Goal: Browse casually

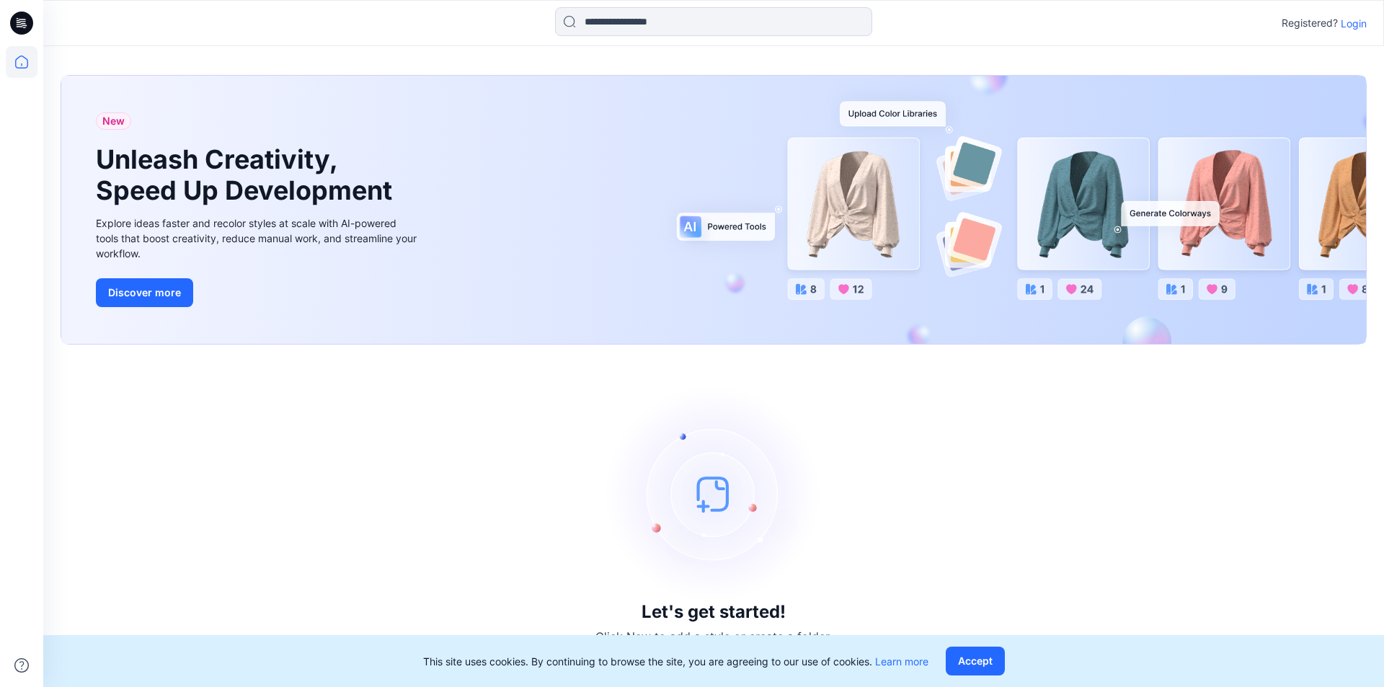
click at [1296, 22] on p "Registered?" at bounding box center [1309, 22] width 56 height 17
drag, startPoint x: 1310, startPoint y: 22, endPoint x: 1362, endPoint y: 25, distance: 52.7
click at [1310, 22] on p "Registered?" at bounding box center [1309, 22] width 56 height 17
click at [1362, 25] on p "Login" at bounding box center [1354, 23] width 26 height 15
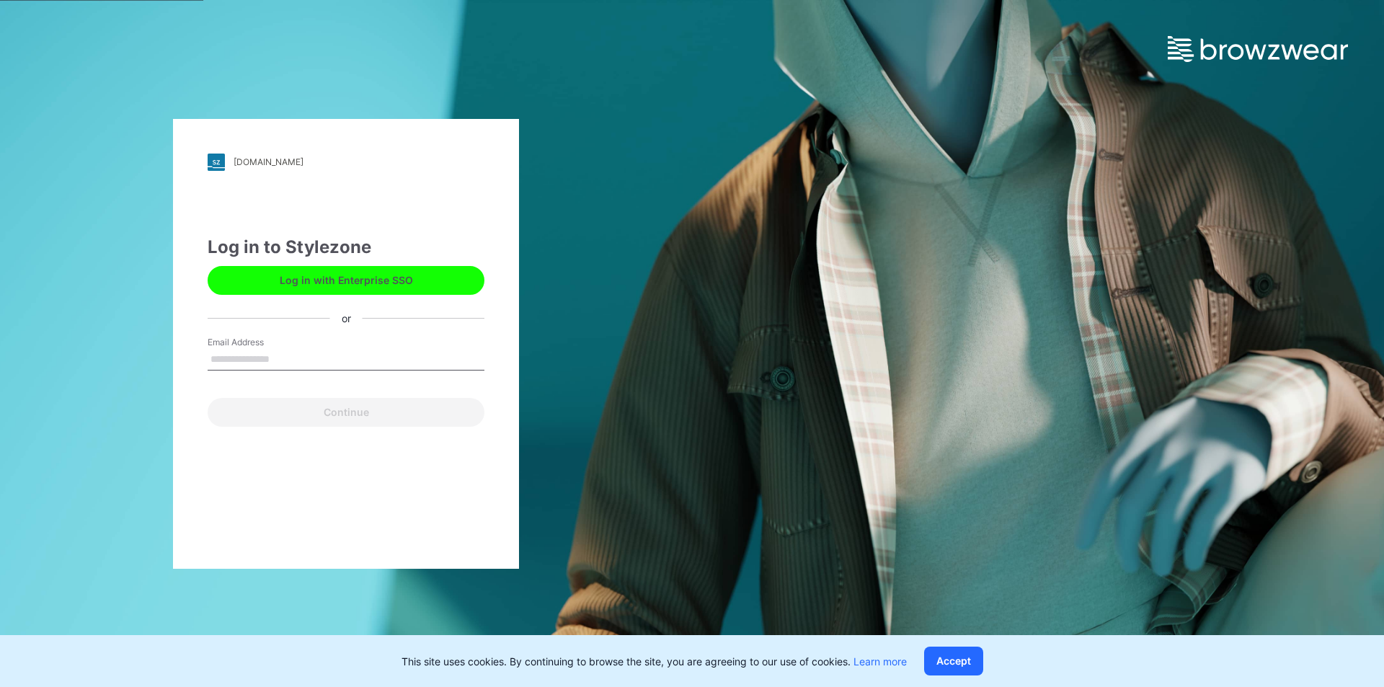
click at [227, 357] on input "Email Address" at bounding box center [346, 360] width 277 height 22
type input "**********"
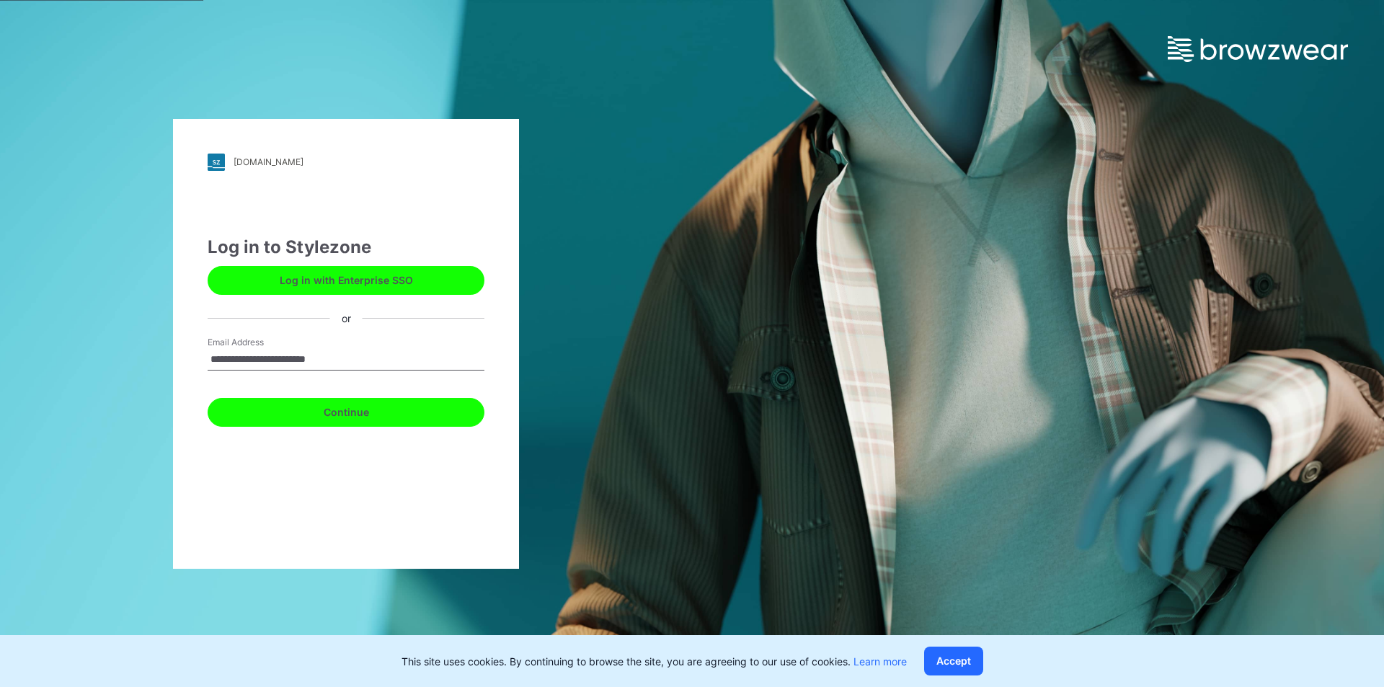
click at [325, 414] on button "Continue" at bounding box center [346, 412] width 277 height 29
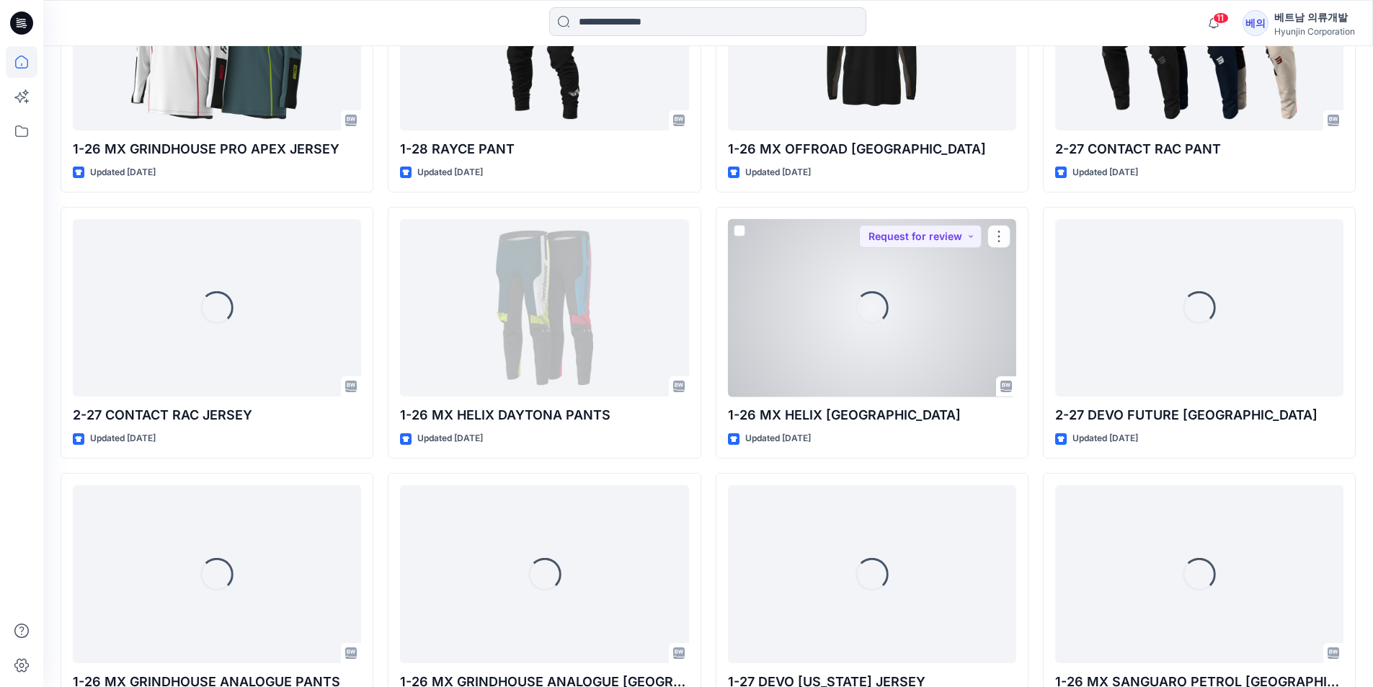
scroll to position [6800, 0]
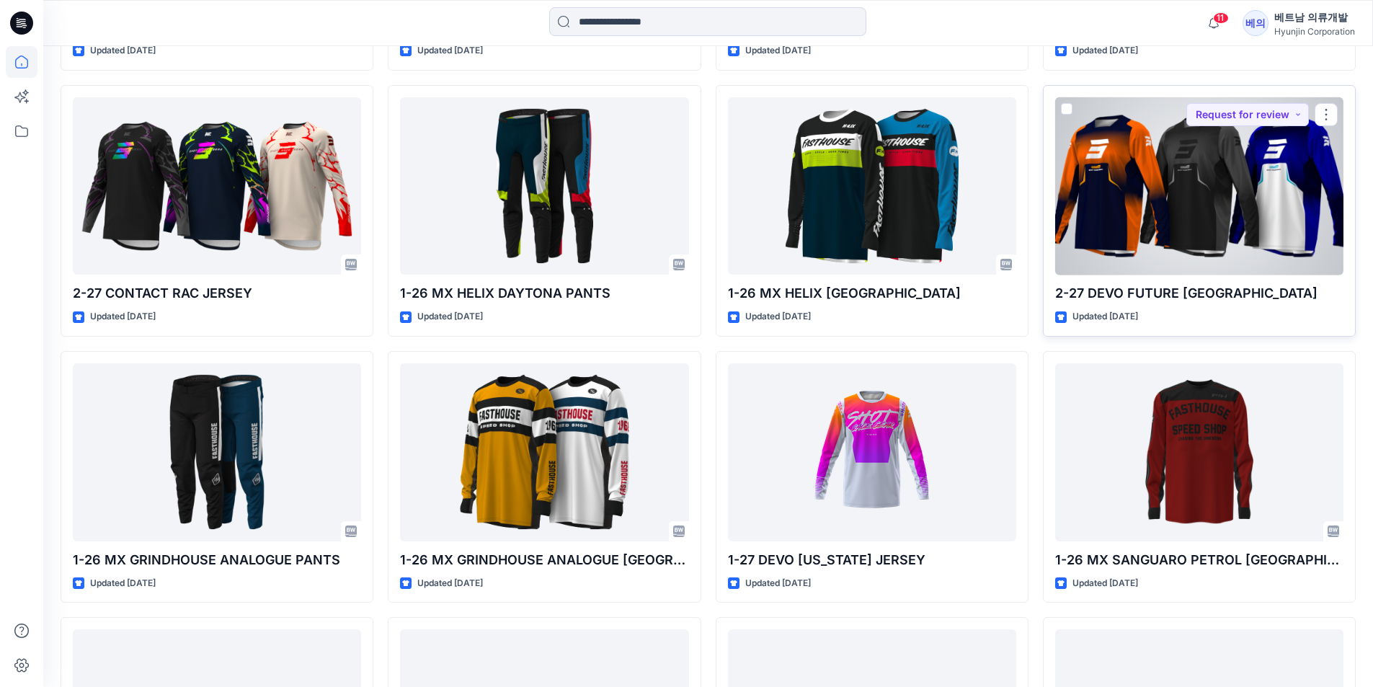
click at [1199, 212] on div at bounding box center [1199, 186] width 288 height 178
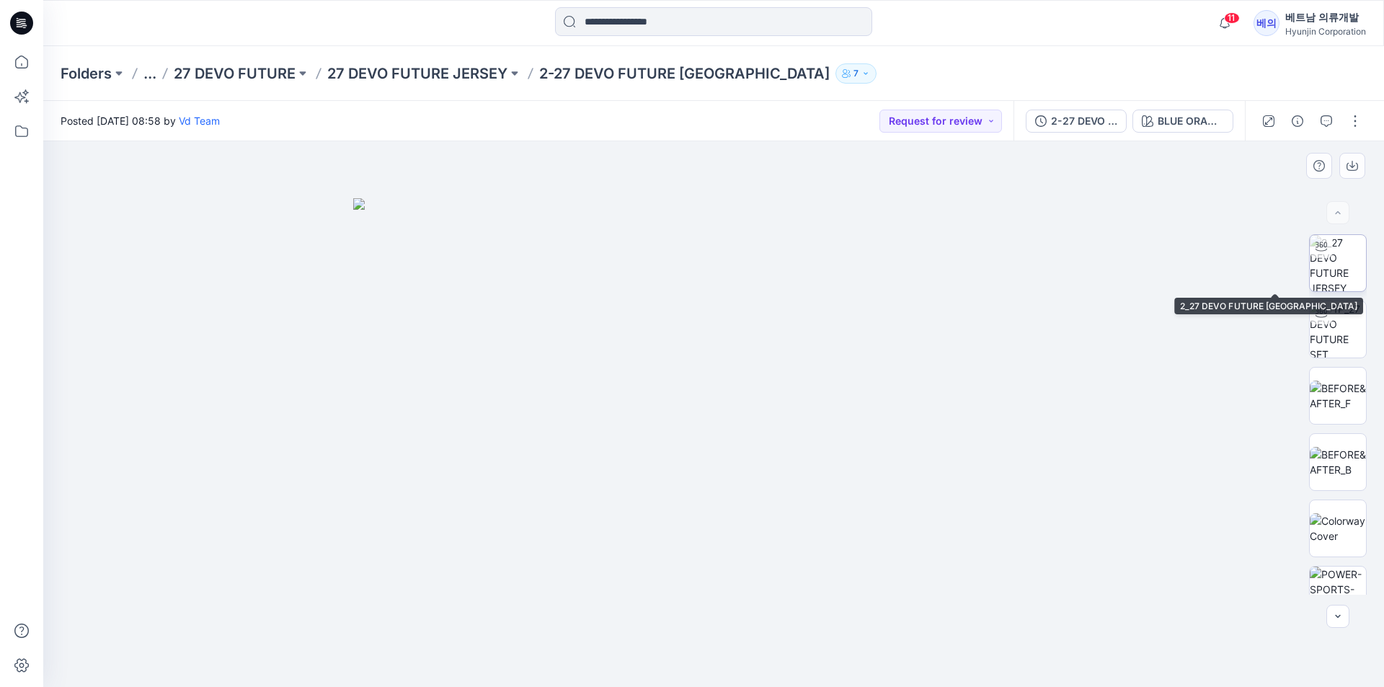
click at [1352, 274] on img at bounding box center [1338, 263] width 56 height 56
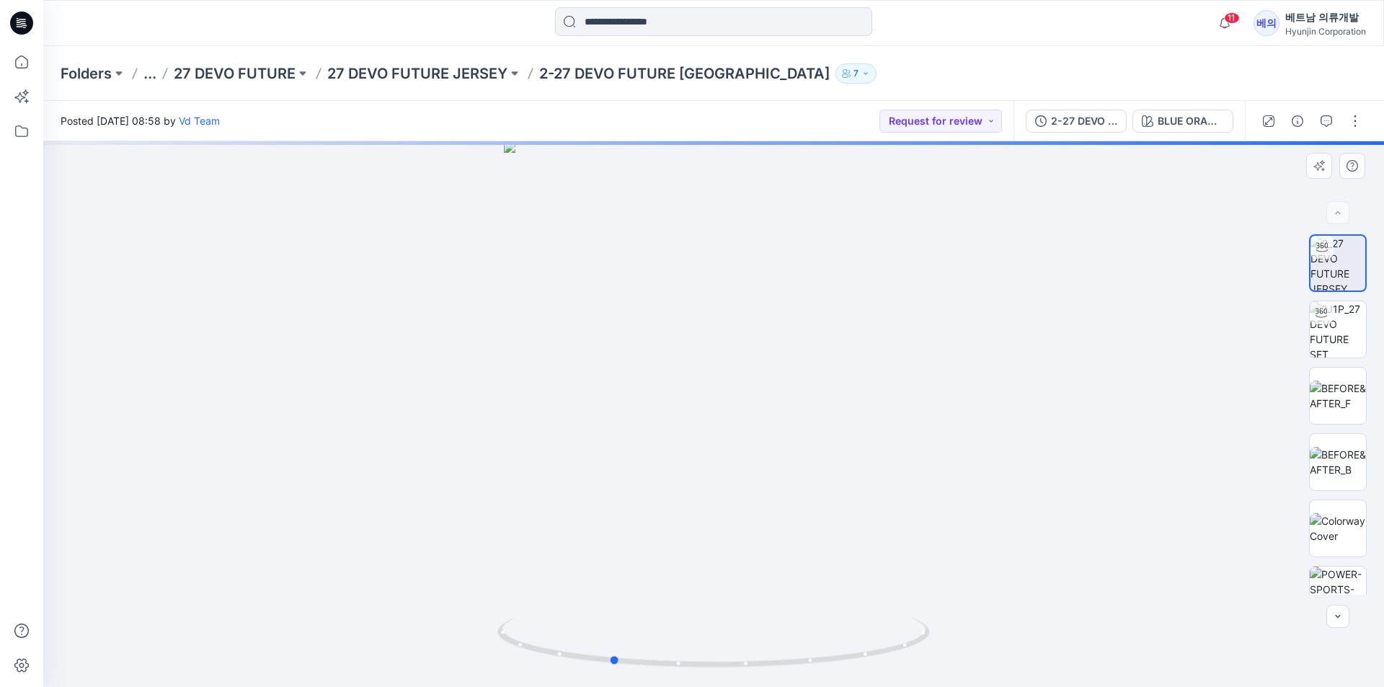
drag, startPoint x: 753, startPoint y: 528, endPoint x: 684, endPoint y: 537, distance: 69.8
click at [684, 537] on div at bounding box center [713, 414] width 1341 height 546
click at [1334, 345] on img at bounding box center [1338, 329] width 56 height 56
drag, startPoint x: 776, startPoint y: 404, endPoint x: 714, endPoint y: 364, distance: 73.6
click at [692, 364] on div at bounding box center [713, 414] width 1341 height 546
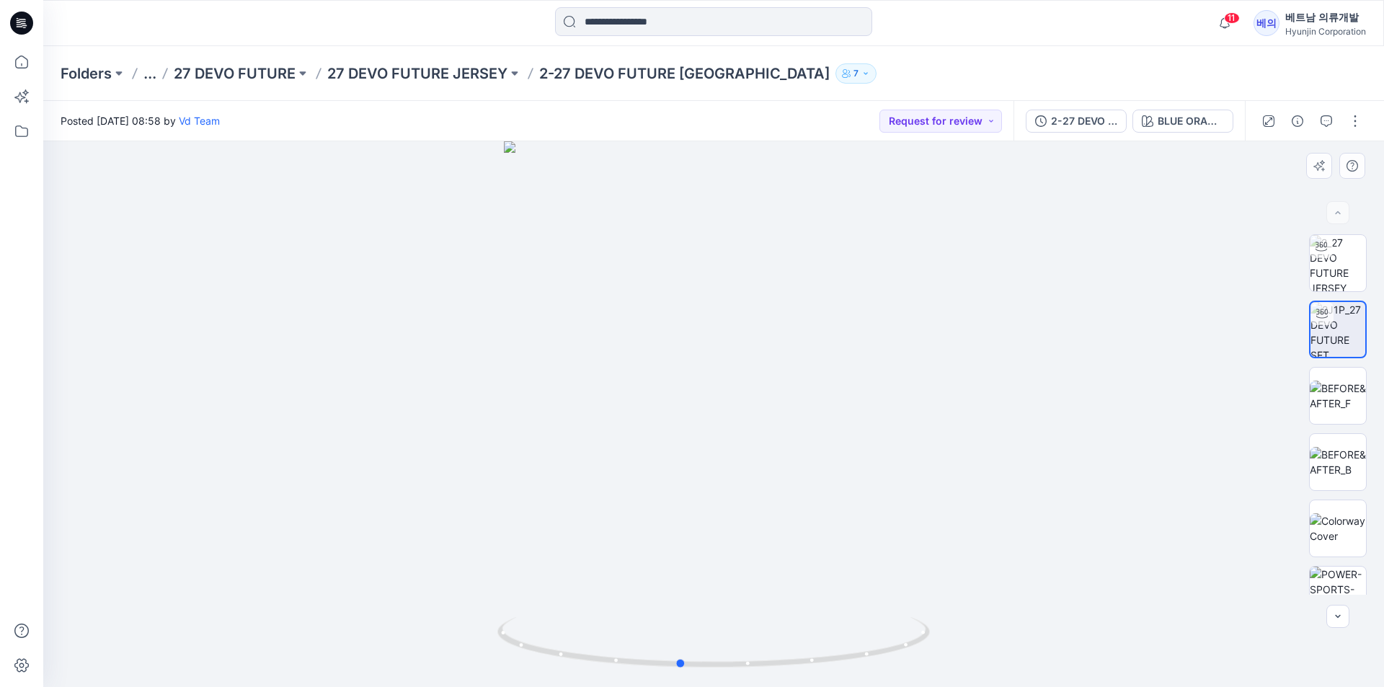
drag, startPoint x: 727, startPoint y: 356, endPoint x: 776, endPoint y: 353, distance: 49.8
click at [776, 353] on div at bounding box center [713, 414] width 1341 height 546
click at [1323, 396] on img at bounding box center [1338, 396] width 56 height 30
drag, startPoint x: 861, startPoint y: 434, endPoint x: 776, endPoint y: 443, distance: 85.5
click at [776, 443] on img at bounding box center [713, 414] width 782 height 546
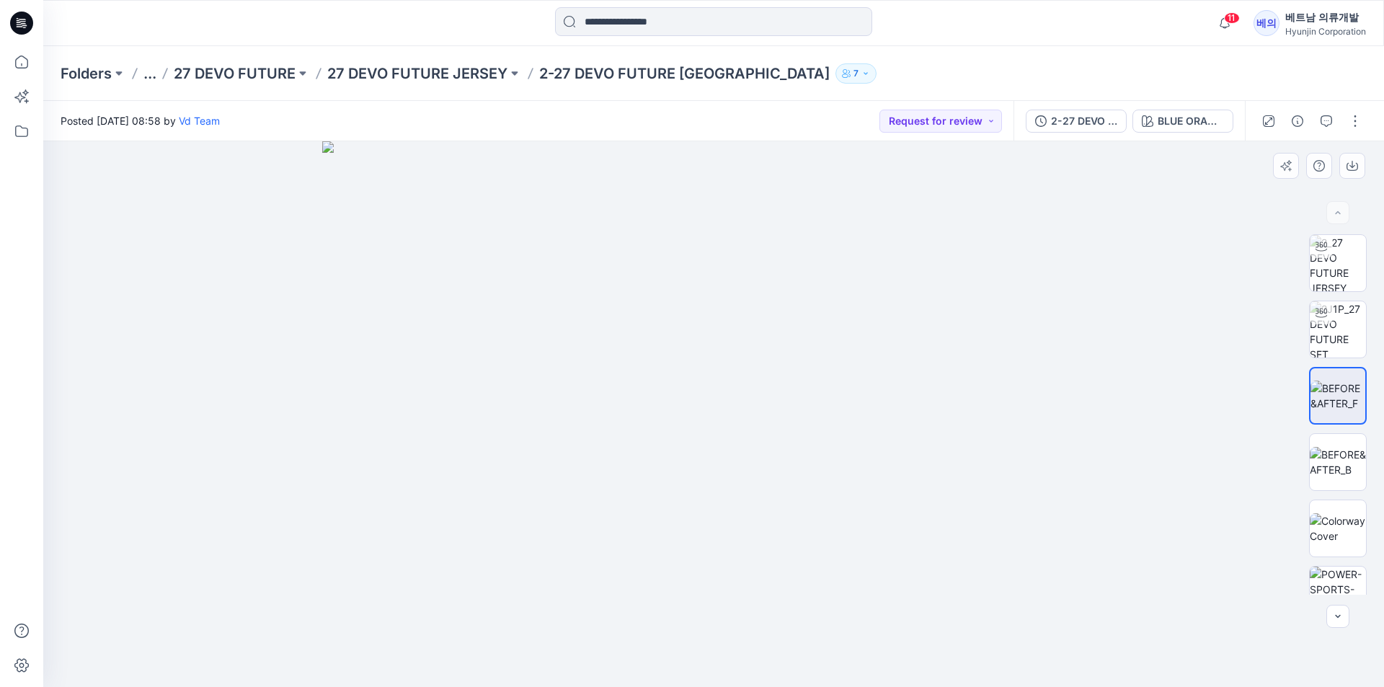
drag, startPoint x: 881, startPoint y: 428, endPoint x: 851, endPoint y: 443, distance: 33.8
click at [817, 448] on img at bounding box center [713, 414] width 782 height 546
click at [1343, 457] on img at bounding box center [1338, 462] width 56 height 30
drag, startPoint x: 988, startPoint y: 422, endPoint x: 964, endPoint y: 426, distance: 24.2
click at [964, 426] on img at bounding box center [713, 414] width 782 height 546
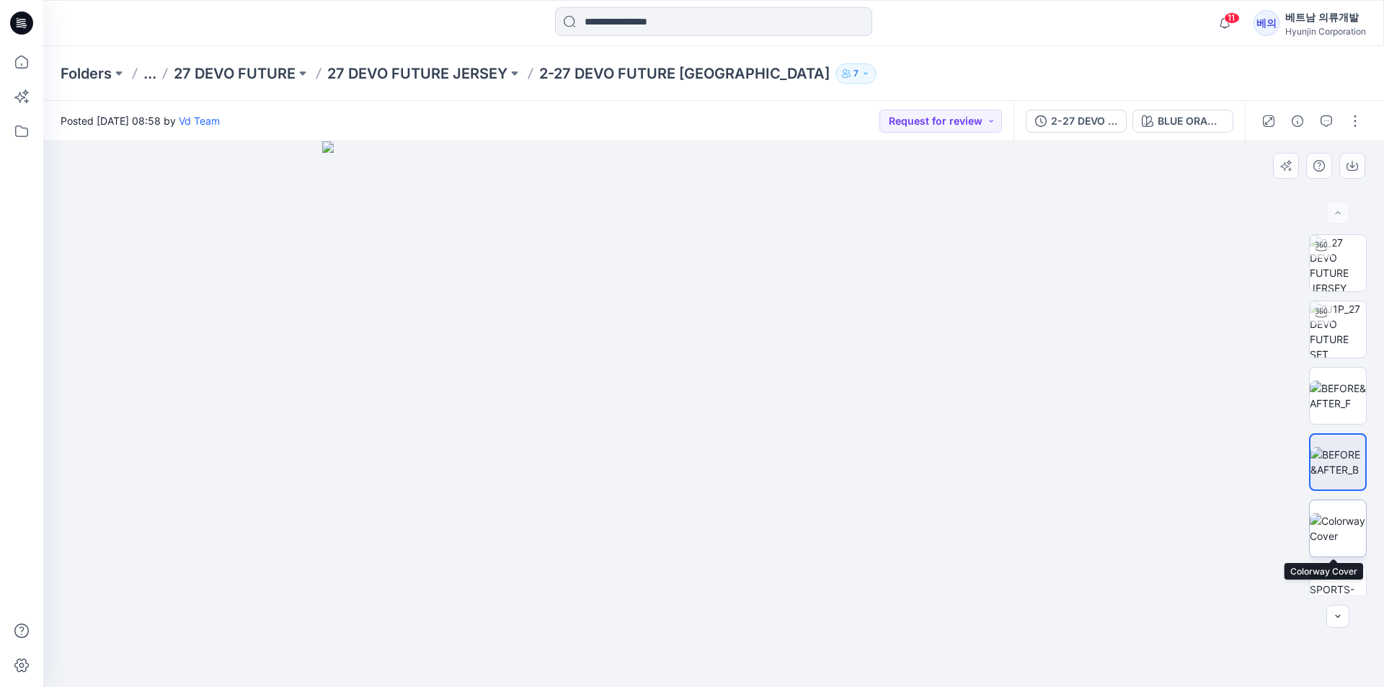
click at [1328, 519] on img at bounding box center [1338, 528] width 56 height 30
drag, startPoint x: 853, startPoint y: 478, endPoint x: 505, endPoint y: 494, distance: 349.2
click at [722, 494] on img at bounding box center [713, 414] width 457 height 546
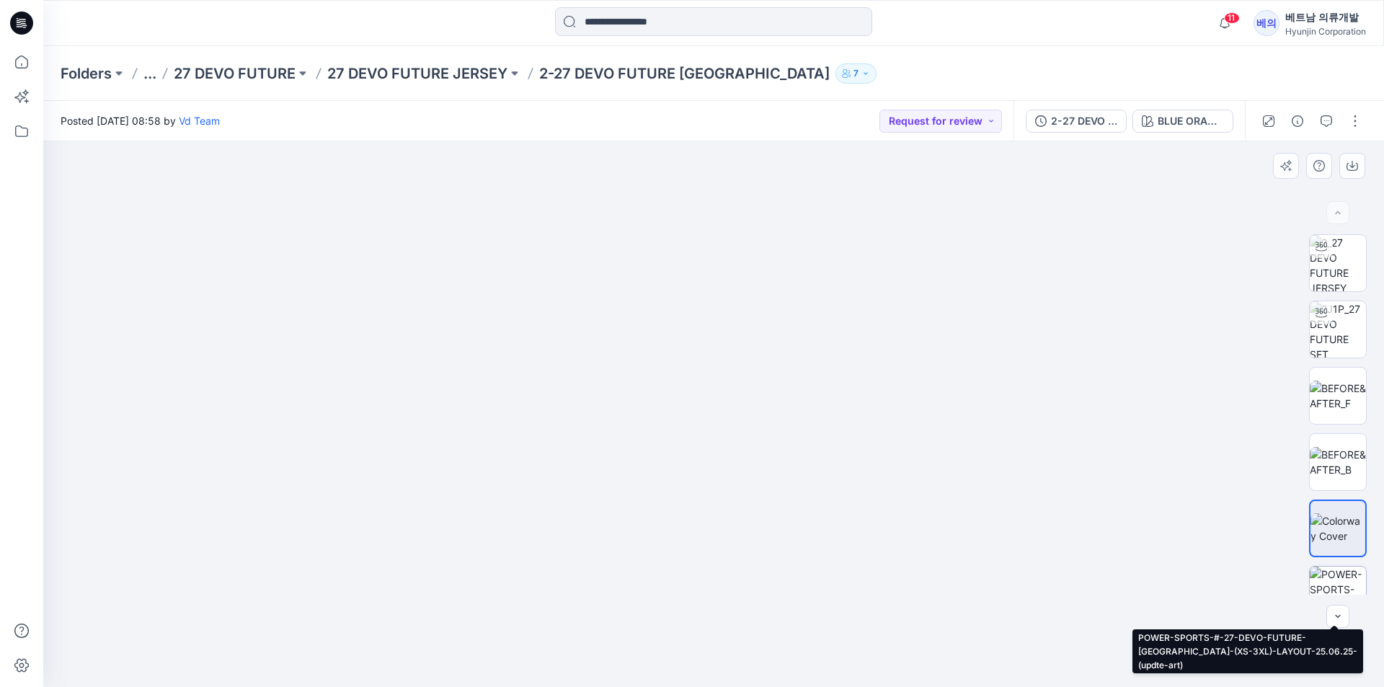
click at [1317, 579] on img at bounding box center [1338, 595] width 56 height 56
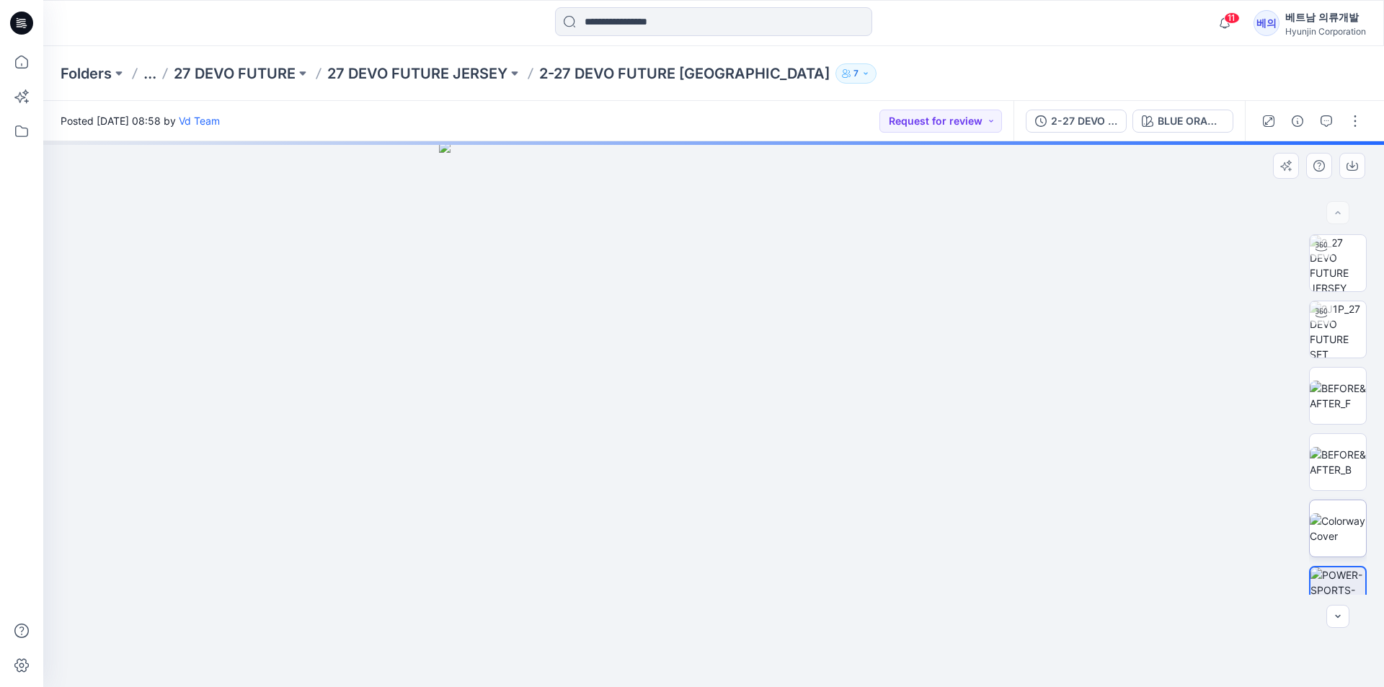
click at [1331, 534] on img at bounding box center [1338, 528] width 56 height 30
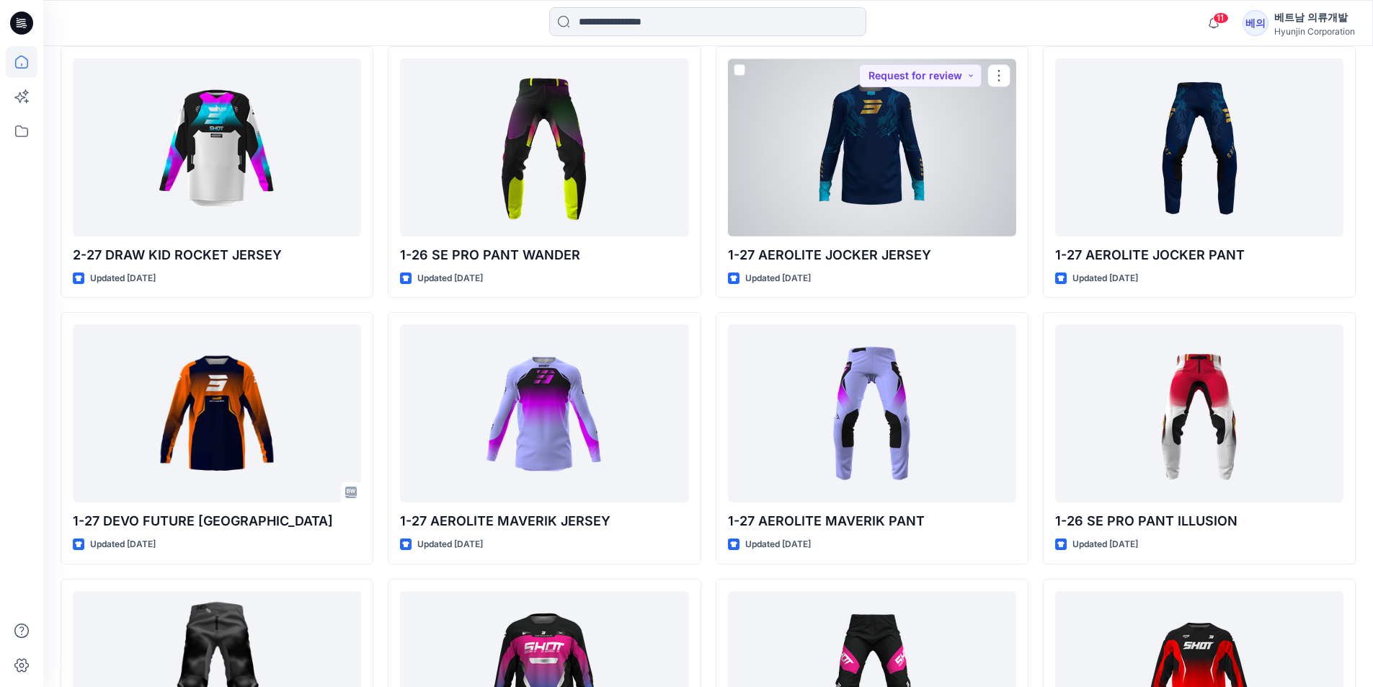
scroll to position [7819, 0]
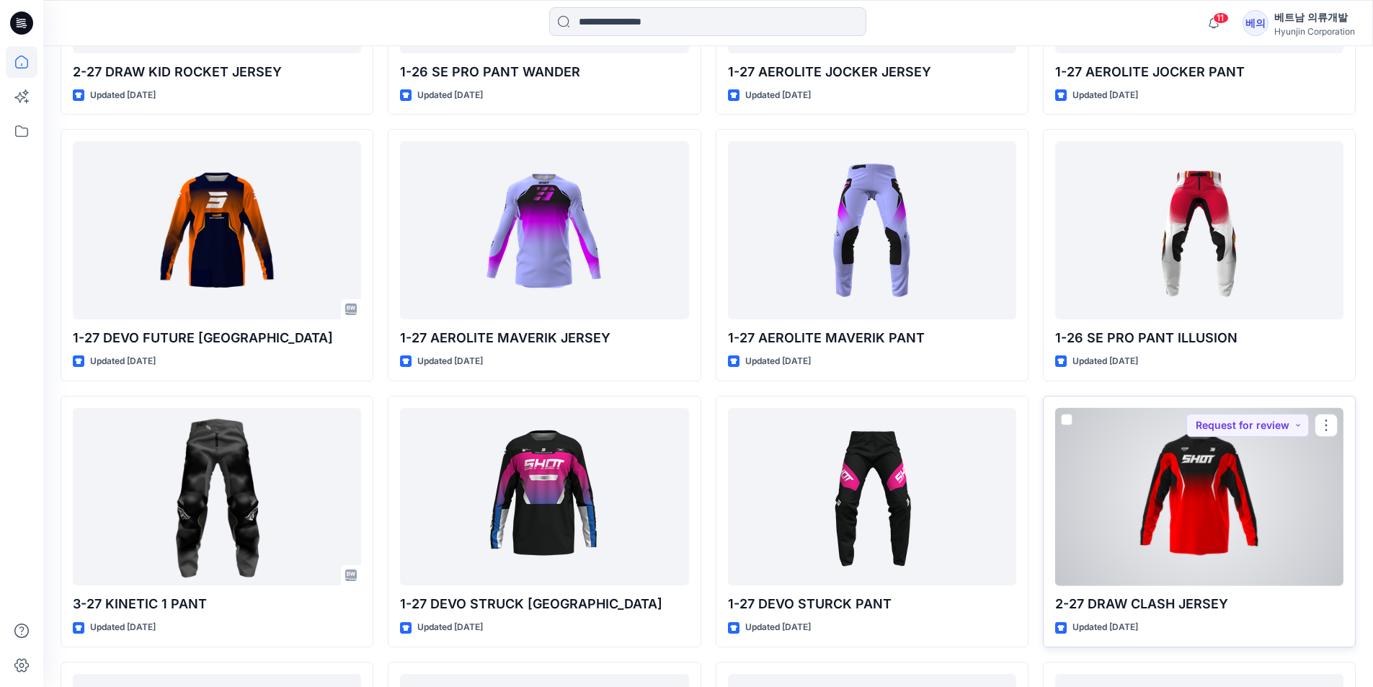
click at [1253, 509] on div at bounding box center [1199, 497] width 288 height 178
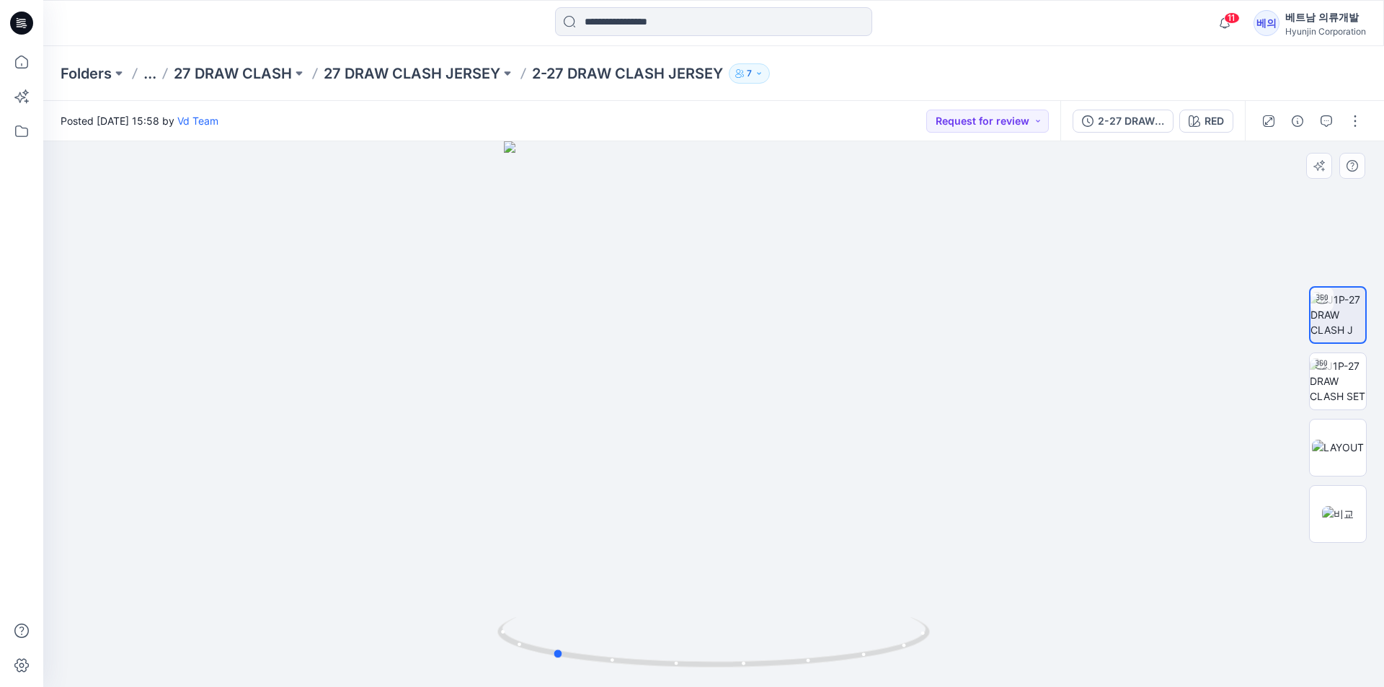
drag, startPoint x: 748, startPoint y: 512, endPoint x: 587, endPoint y: 453, distance: 171.0
click at [587, 453] on div at bounding box center [713, 414] width 1341 height 546
click at [1338, 383] on img at bounding box center [1338, 380] width 56 height 45
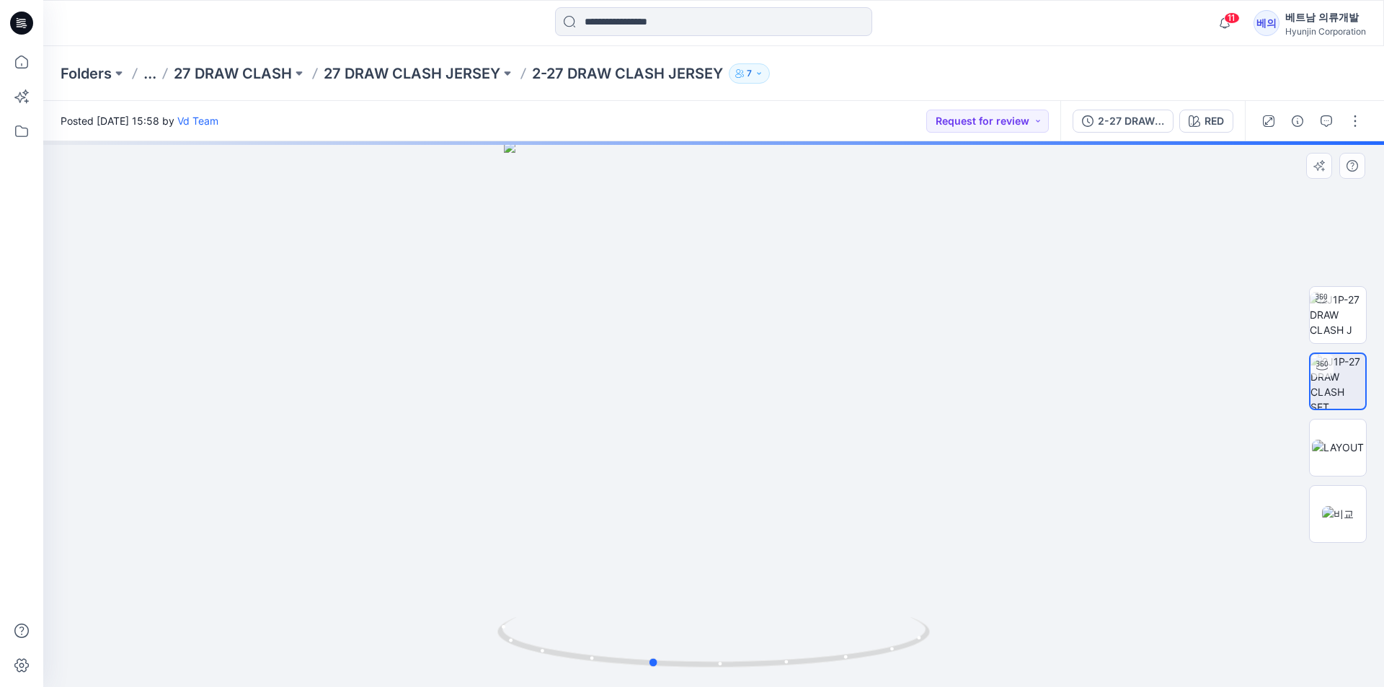
drag, startPoint x: 745, startPoint y: 416, endPoint x: 707, endPoint y: 419, distance: 38.3
click at [707, 419] on div at bounding box center [713, 414] width 1341 height 546
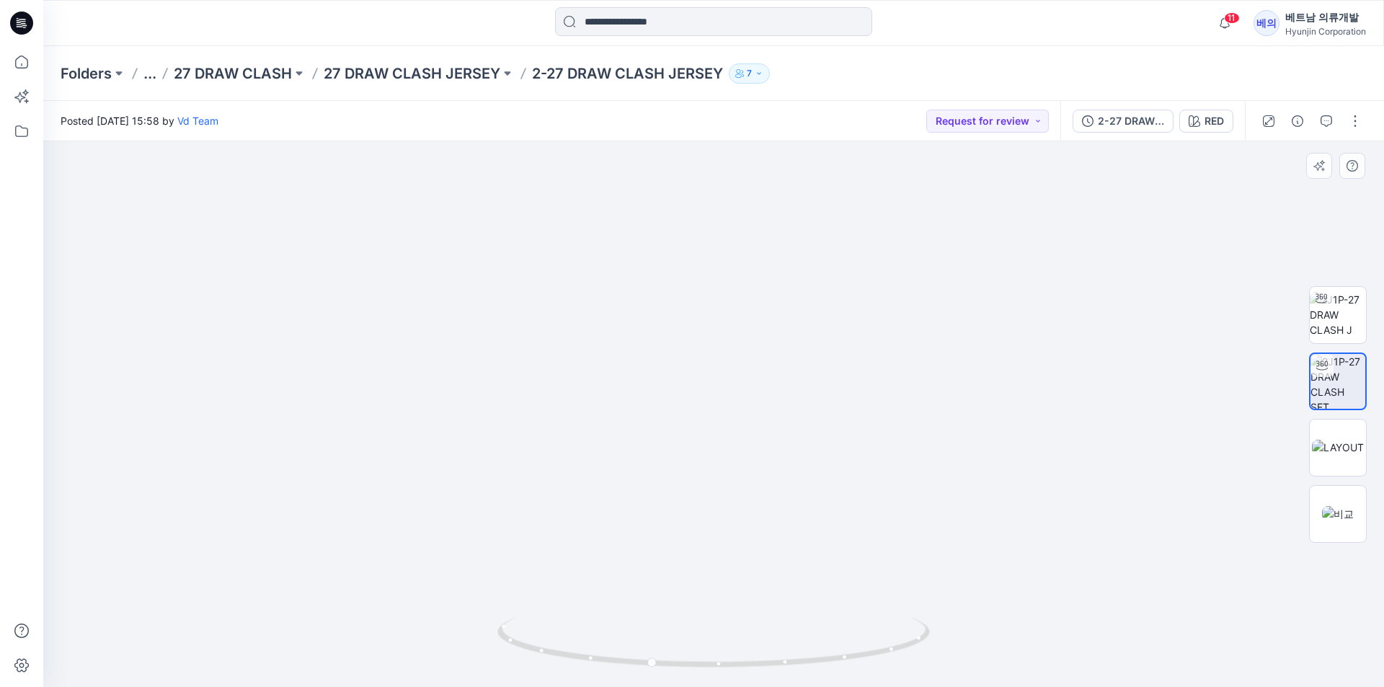
drag, startPoint x: 799, startPoint y: 225, endPoint x: 801, endPoint y: 326, distance: 100.9
click at [801, 326] on img at bounding box center [713, 215] width 1081 height 946
click at [1329, 443] on img at bounding box center [1338, 447] width 52 height 15
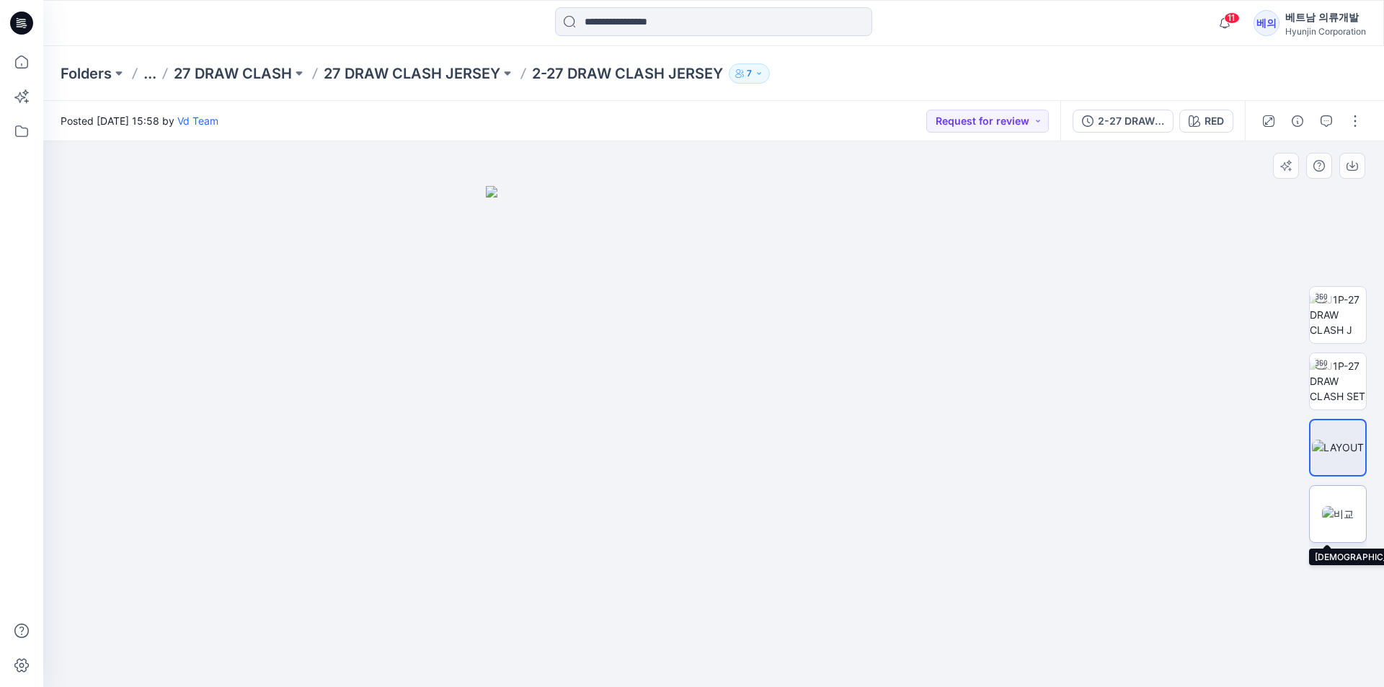
click at [1343, 507] on img at bounding box center [1338, 513] width 32 height 15
drag, startPoint x: 992, startPoint y: 432, endPoint x: 845, endPoint y: 463, distance: 149.7
click at [845, 463] on img at bounding box center [714, 414] width 856 height 546
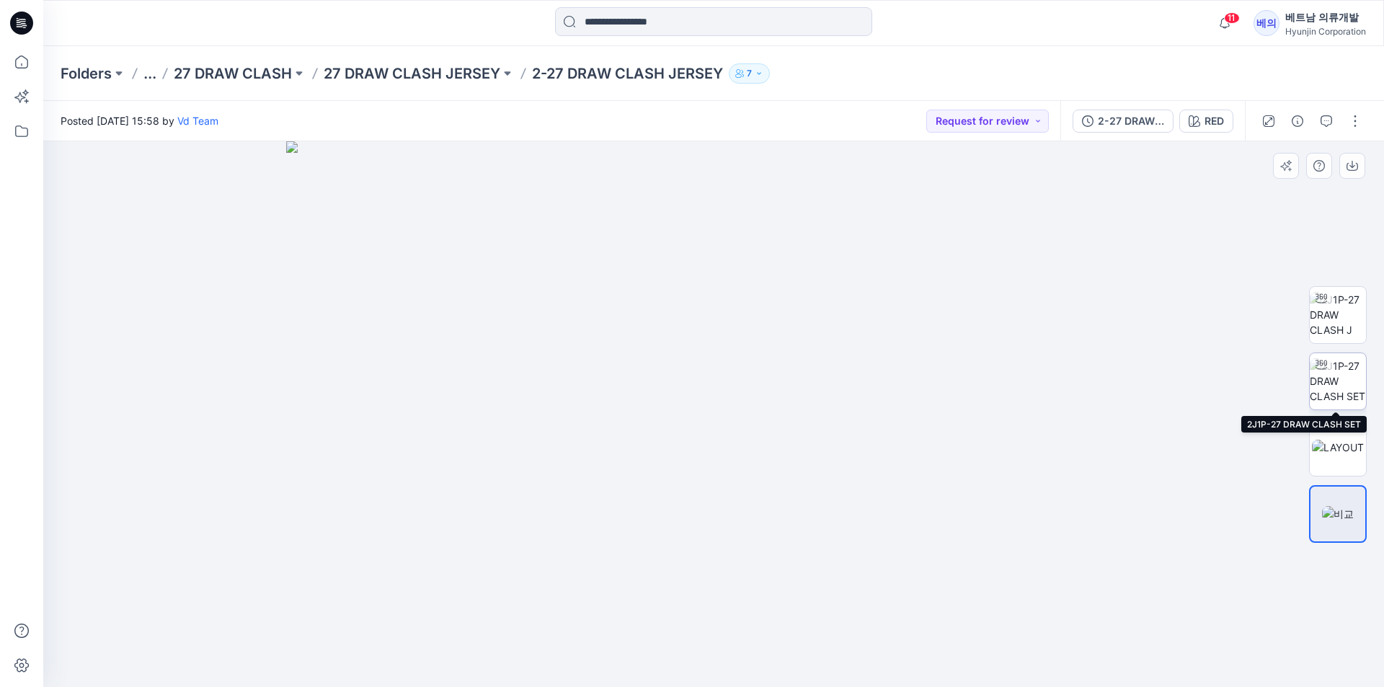
click at [1334, 390] on img at bounding box center [1338, 380] width 56 height 45
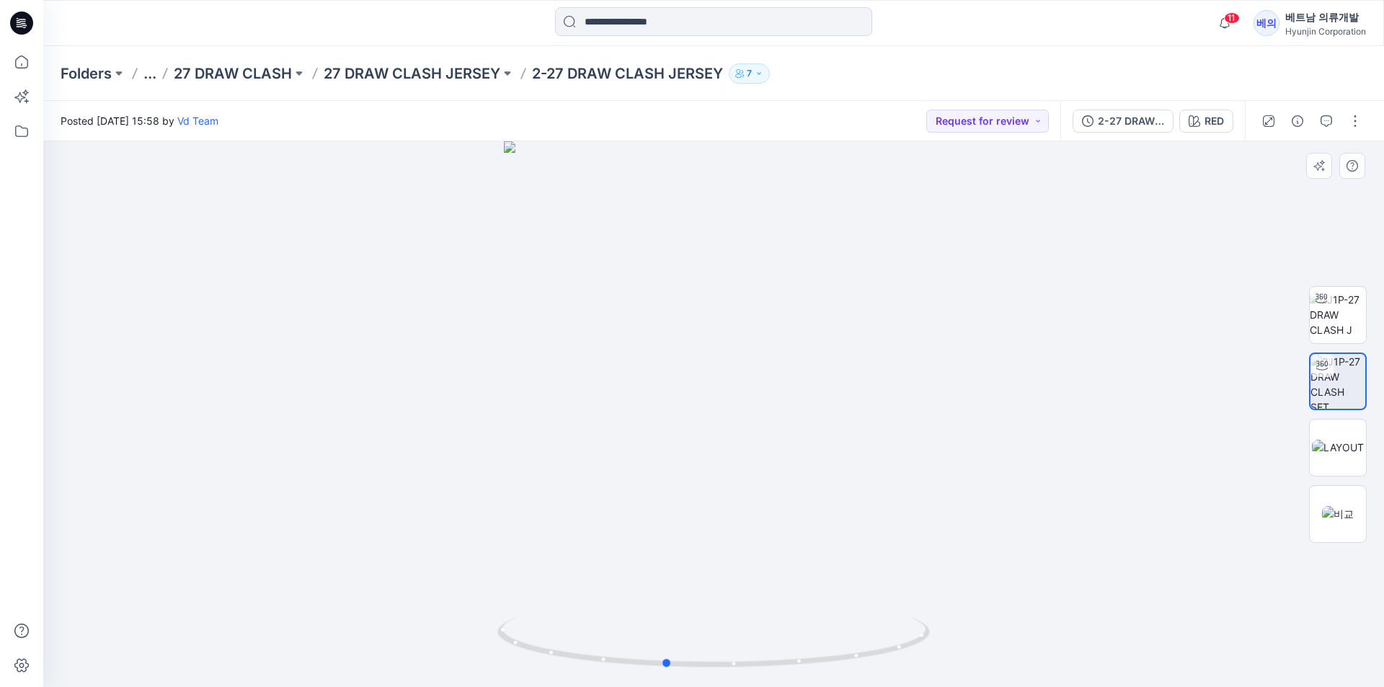
drag, startPoint x: 732, startPoint y: 398, endPoint x: 701, endPoint y: 383, distance: 34.5
click at [701, 383] on div at bounding box center [713, 414] width 1341 height 546
drag, startPoint x: 835, startPoint y: 236, endPoint x: 835, endPoint y: 313, distance: 77.1
click at [835, 313] on img at bounding box center [713, 238] width 1081 height 899
drag, startPoint x: 794, startPoint y: 347, endPoint x: 816, endPoint y: 410, distance: 66.3
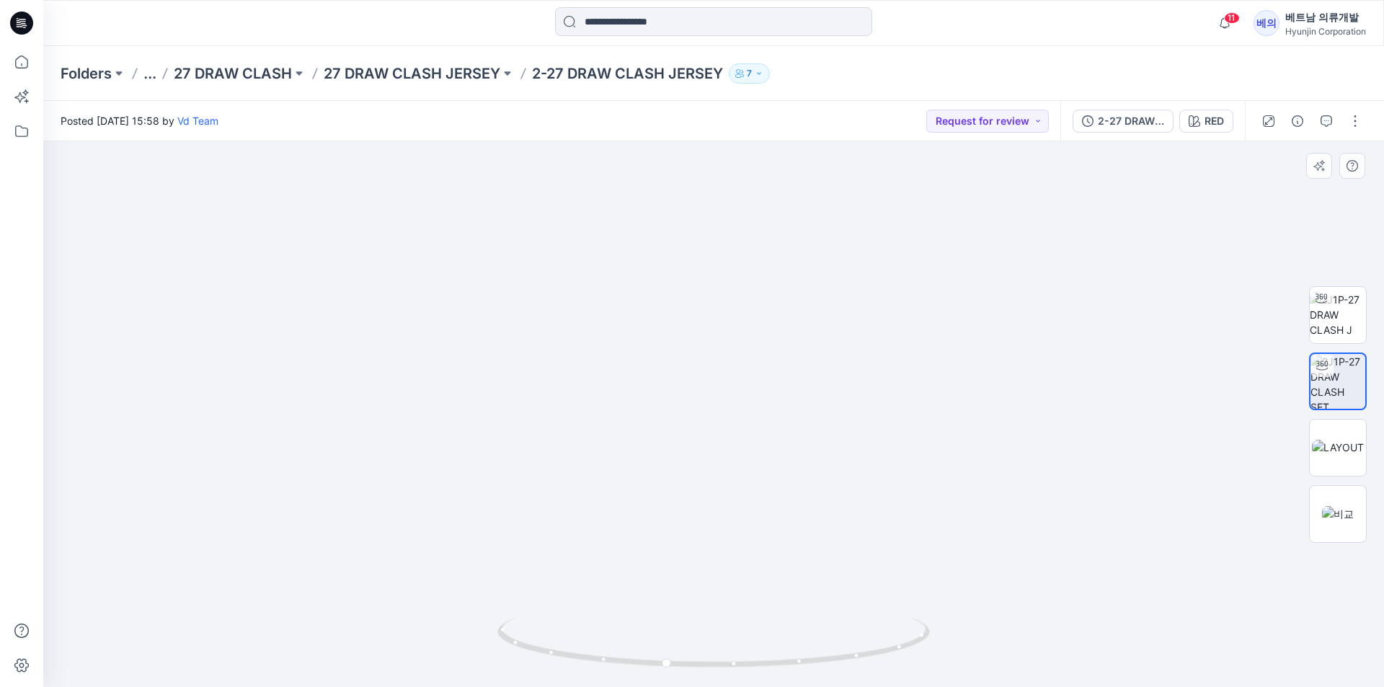
click at [770, 363] on img at bounding box center [713, 254] width 1081 height 866
drag, startPoint x: 801, startPoint y: 419, endPoint x: 771, endPoint y: 425, distance: 30.7
click at [760, 425] on img at bounding box center [713, 259] width 1081 height 858
drag, startPoint x: 752, startPoint y: 420, endPoint x: 725, endPoint y: 417, distance: 26.8
click at [727, 417] on img at bounding box center [713, 256] width 1081 height 861
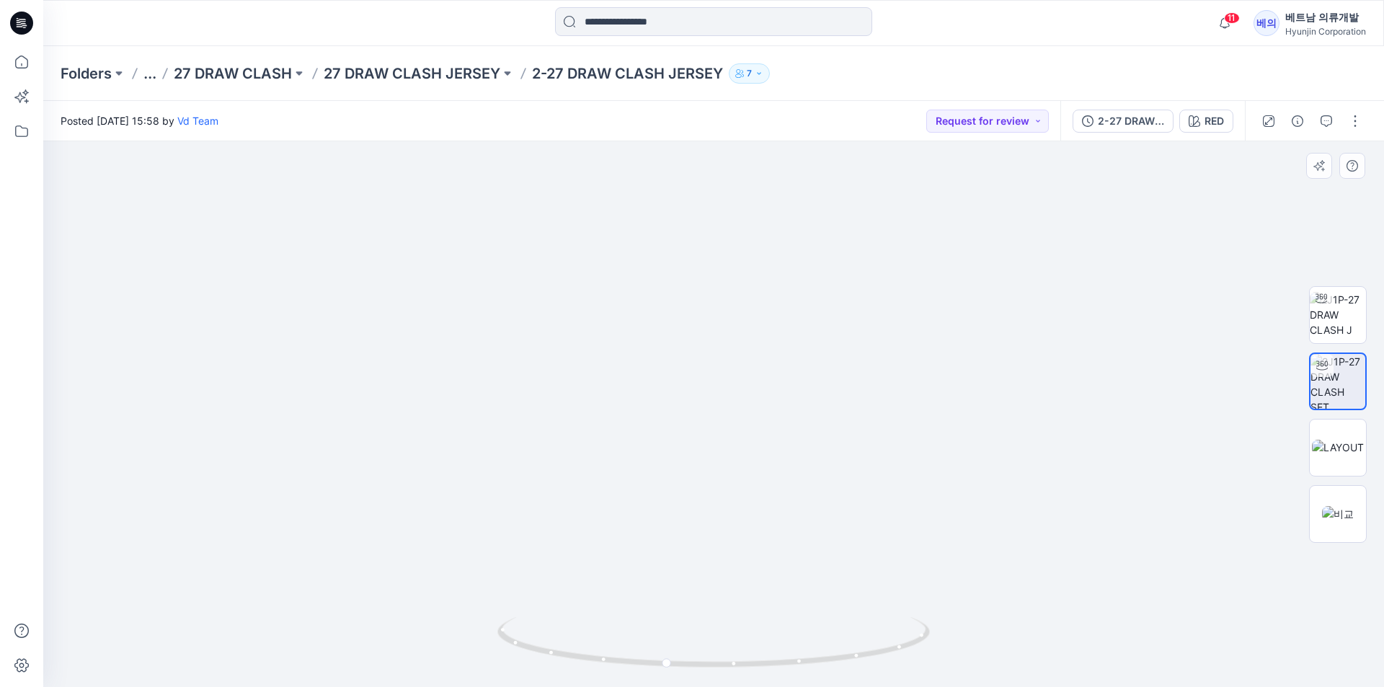
drag, startPoint x: 721, startPoint y: 422, endPoint x: 644, endPoint y: 452, distance: 82.2
click at [639, 435] on img at bounding box center [713, 256] width 1081 height 861
click at [697, 670] on icon at bounding box center [715, 644] width 436 height 54
drag, startPoint x: 678, startPoint y: 669, endPoint x: 698, endPoint y: 668, distance: 20.2
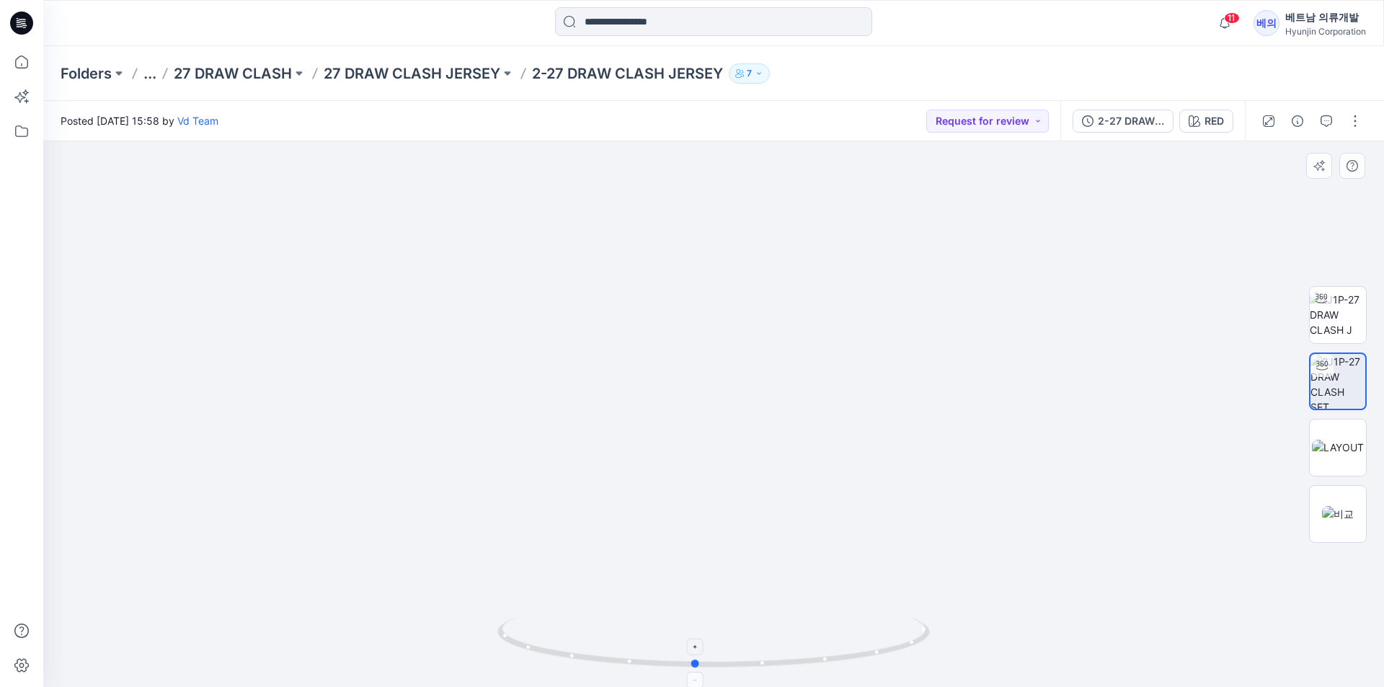
click at [698, 668] on icon at bounding box center [715, 644] width 436 height 54
drag, startPoint x: 698, startPoint y: 668, endPoint x: 638, endPoint y: 659, distance: 61.2
click at [638, 659] on icon at bounding box center [715, 644] width 436 height 54
drag, startPoint x: 638, startPoint y: 659, endPoint x: 651, endPoint y: 650, distance: 16.0
click at [651, 653] on icon at bounding box center [715, 644] width 436 height 54
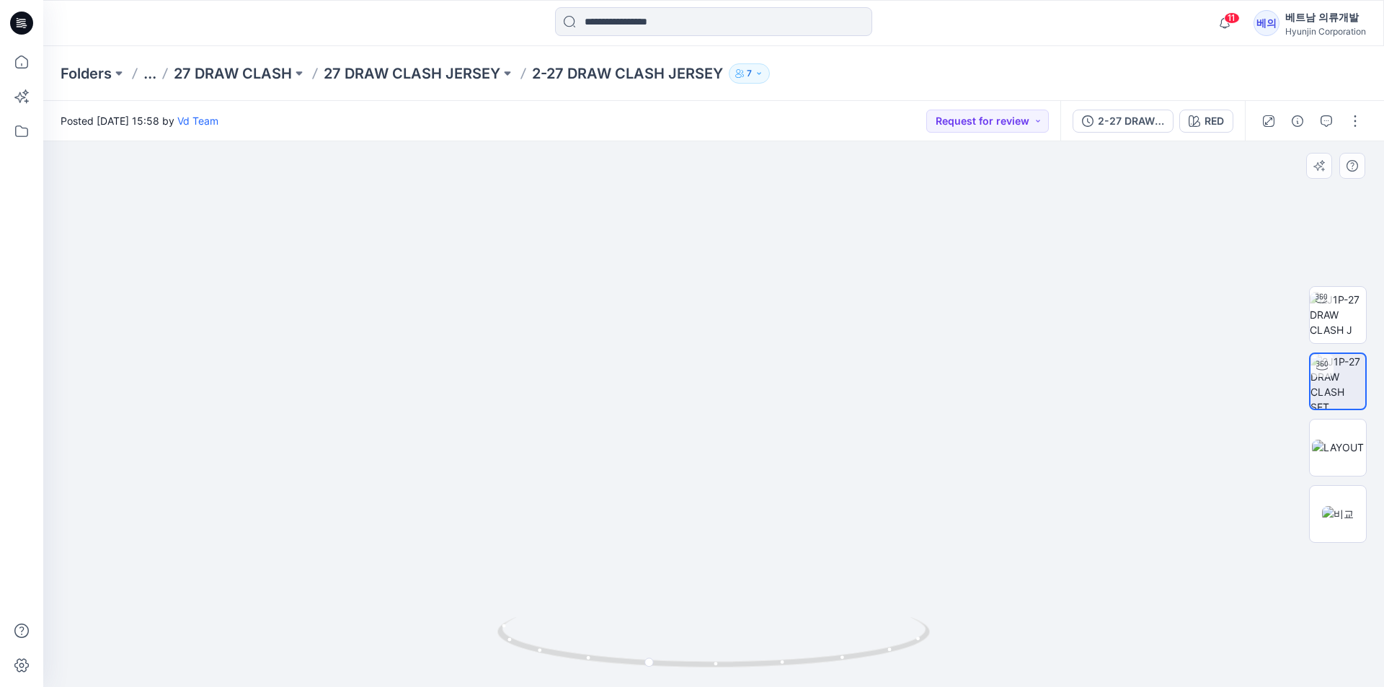
click at [760, 388] on img at bounding box center [713, 264] width 1081 height 847
click at [1339, 445] on img at bounding box center [1338, 447] width 52 height 15
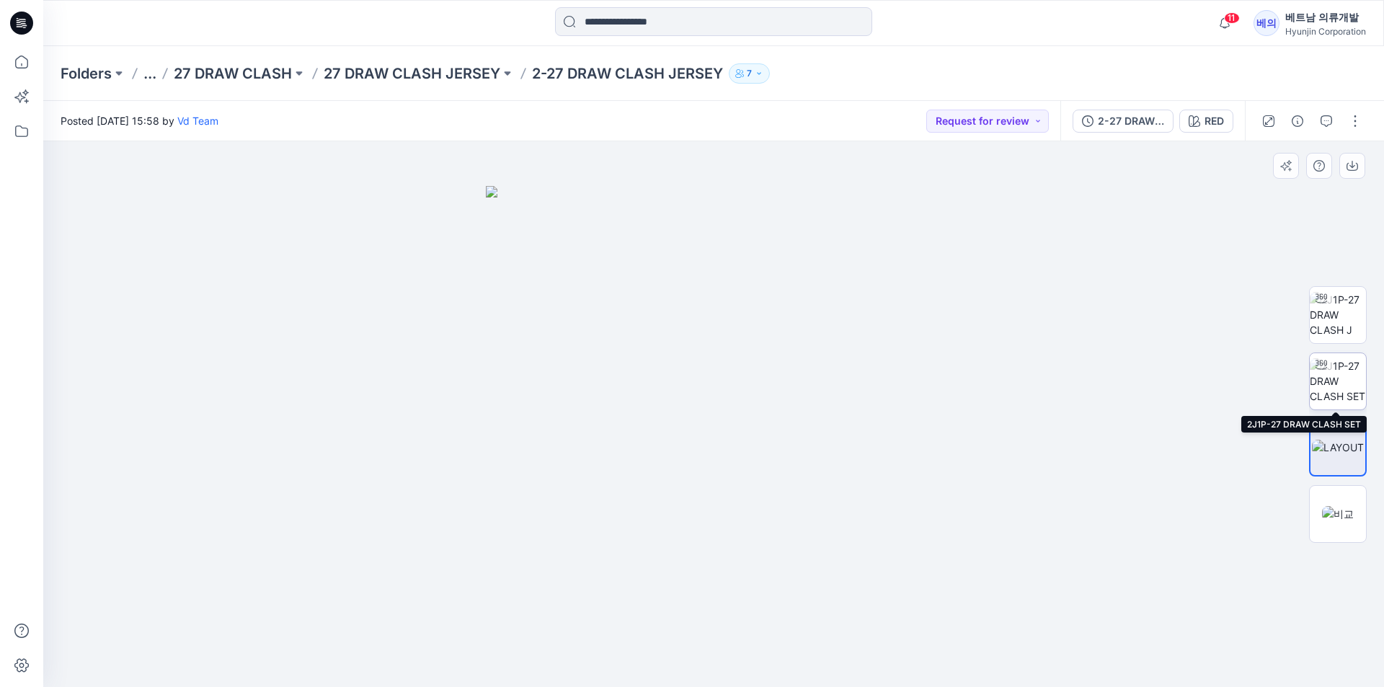
click at [1314, 392] on img at bounding box center [1338, 380] width 56 height 45
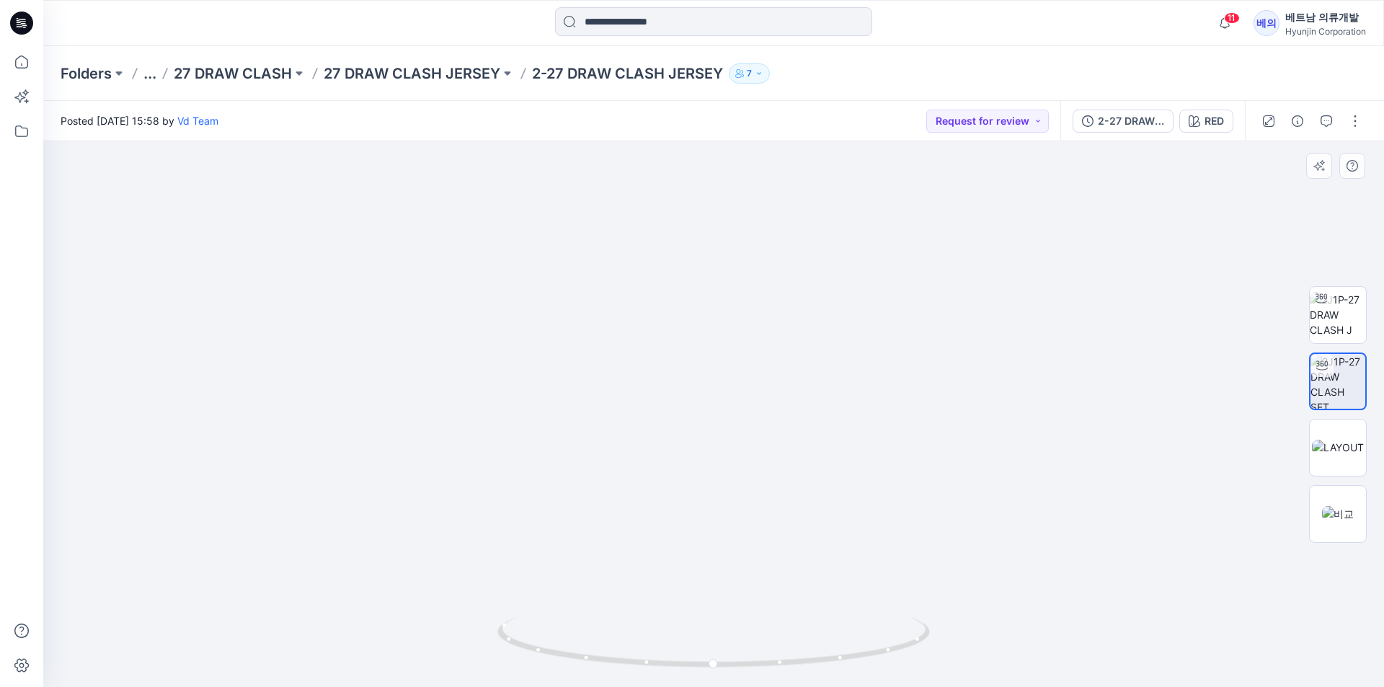
drag, startPoint x: 857, startPoint y: 436, endPoint x: 731, endPoint y: 484, distance: 135.1
click at [731, 484] on img at bounding box center [713, 233] width 1081 height 910
drag, startPoint x: 747, startPoint y: 667, endPoint x: 677, endPoint y: 644, distance: 73.8
click at [677, 644] on icon at bounding box center [715, 644] width 436 height 54
drag, startPoint x: 677, startPoint y: 644, endPoint x: 694, endPoint y: 647, distance: 17.7
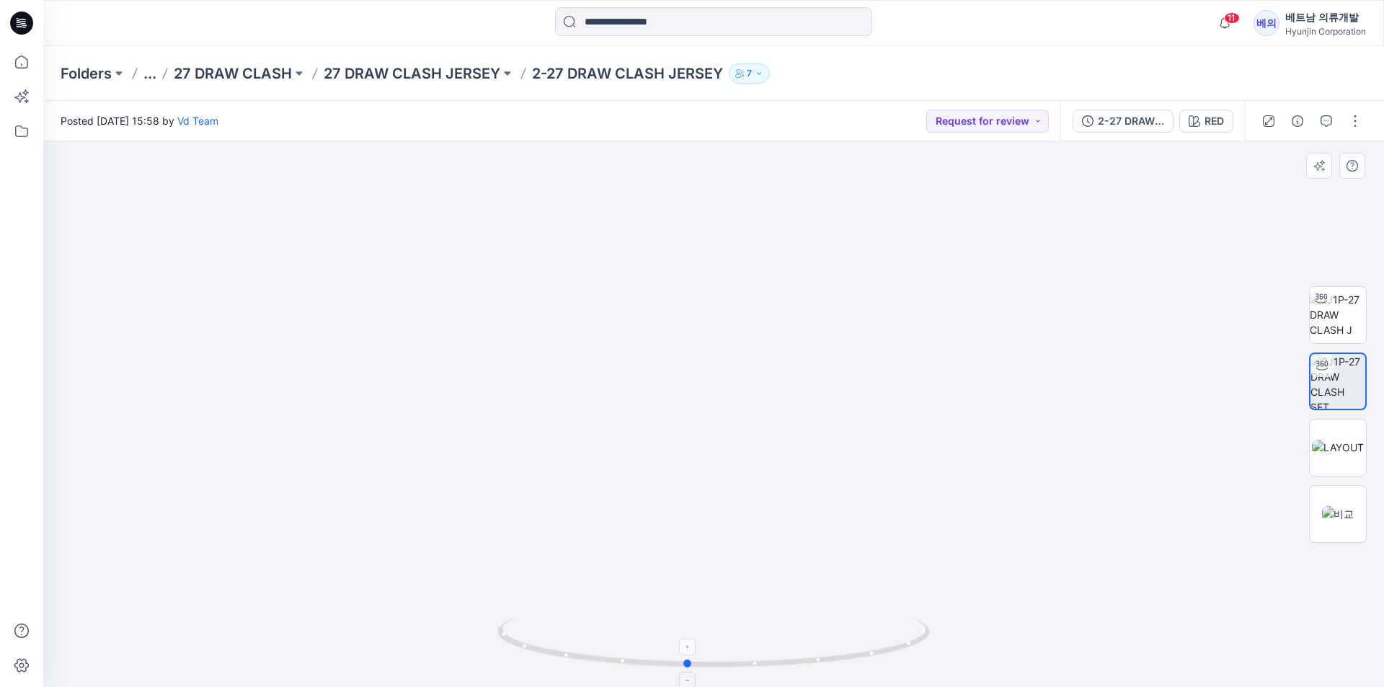
click at [694, 647] on foreignobject at bounding box center [688, 646] width 17 height 17
drag, startPoint x: 694, startPoint y: 647, endPoint x: 711, endPoint y: 652, distance: 17.1
click at [711, 652] on foreignobject at bounding box center [706, 647] width 17 height 17
drag, startPoint x: 711, startPoint y: 652, endPoint x: 753, endPoint y: 652, distance: 42.5
click at [753, 652] on foreignobject at bounding box center [746, 646] width 17 height 17
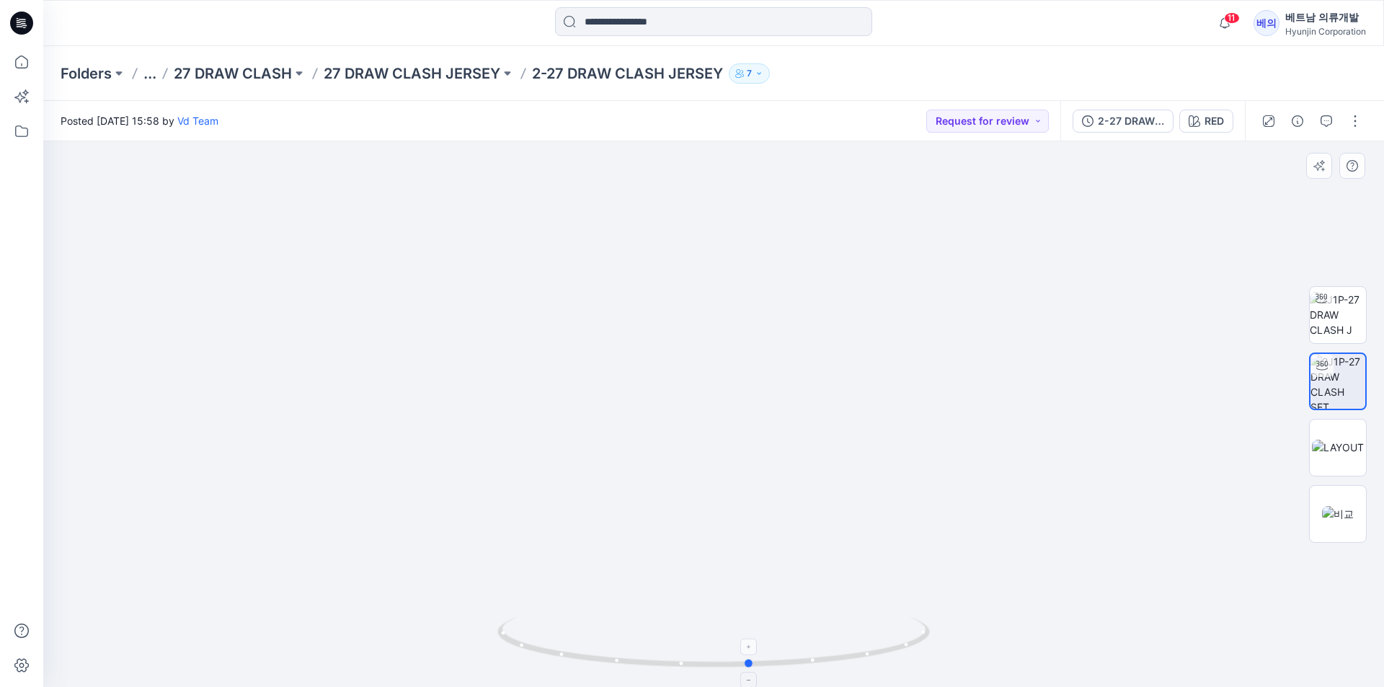
drag, startPoint x: 753, startPoint y: 652, endPoint x: 817, endPoint y: 648, distance: 64.2
click at [758, 648] on foreignobject at bounding box center [749, 646] width 17 height 17
drag, startPoint x: 817, startPoint y: 647, endPoint x: 838, endPoint y: 641, distance: 21.2
click at [838, 641] on foreignobject at bounding box center [830, 642] width 17 height 17
drag, startPoint x: 838, startPoint y: 641, endPoint x: 872, endPoint y: 632, distance: 35.7
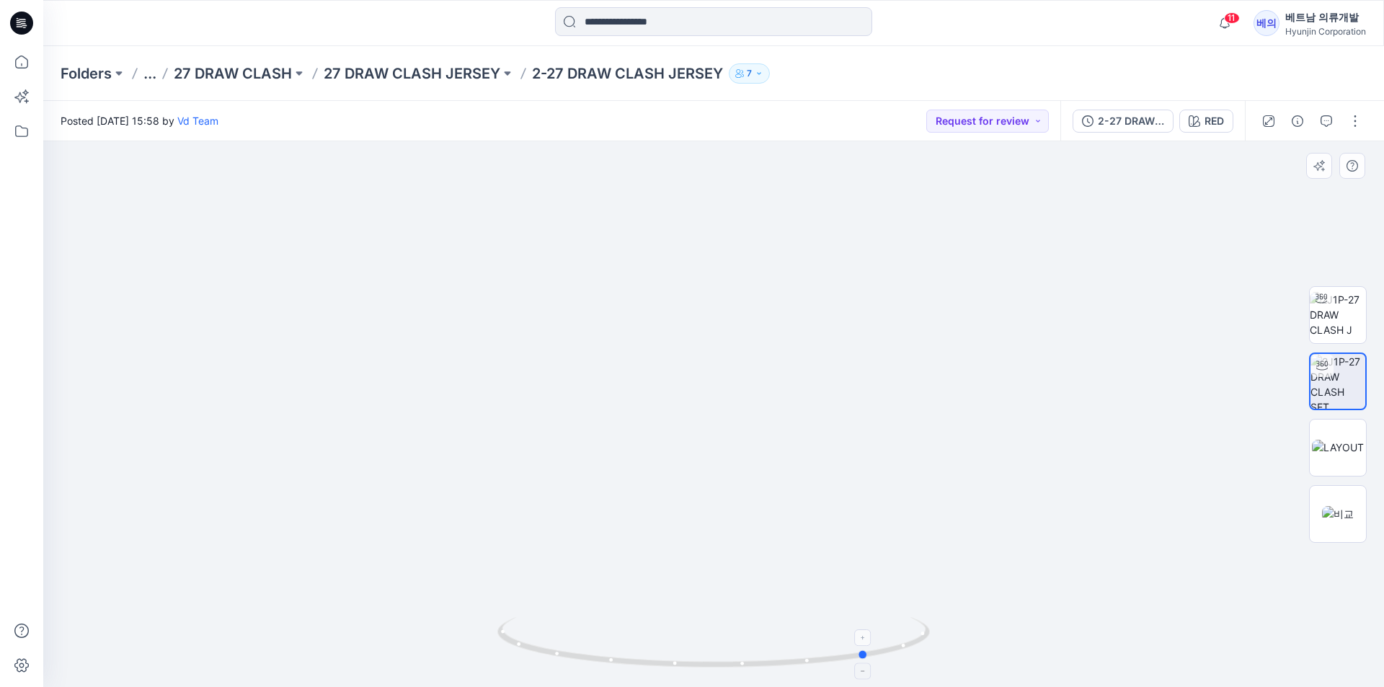
click at [872, 632] on foreignobject at bounding box center [864, 637] width 17 height 17
drag, startPoint x: 865, startPoint y: 636, endPoint x: 807, endPoint y: 656, distance: 60.9
click at [807, 656] on icon at bounding box center [715, 644] width 436 height 54
drag, startPoint x: 795, startPoint y: 645, endPoint x: 641, endPoint y: 646, distance: 154.2
click at [641, 646] on foreignobject at bounding box center [647, 645] width 17 height 17
